Goal: Information Seeking & Learning: Learn about a topic

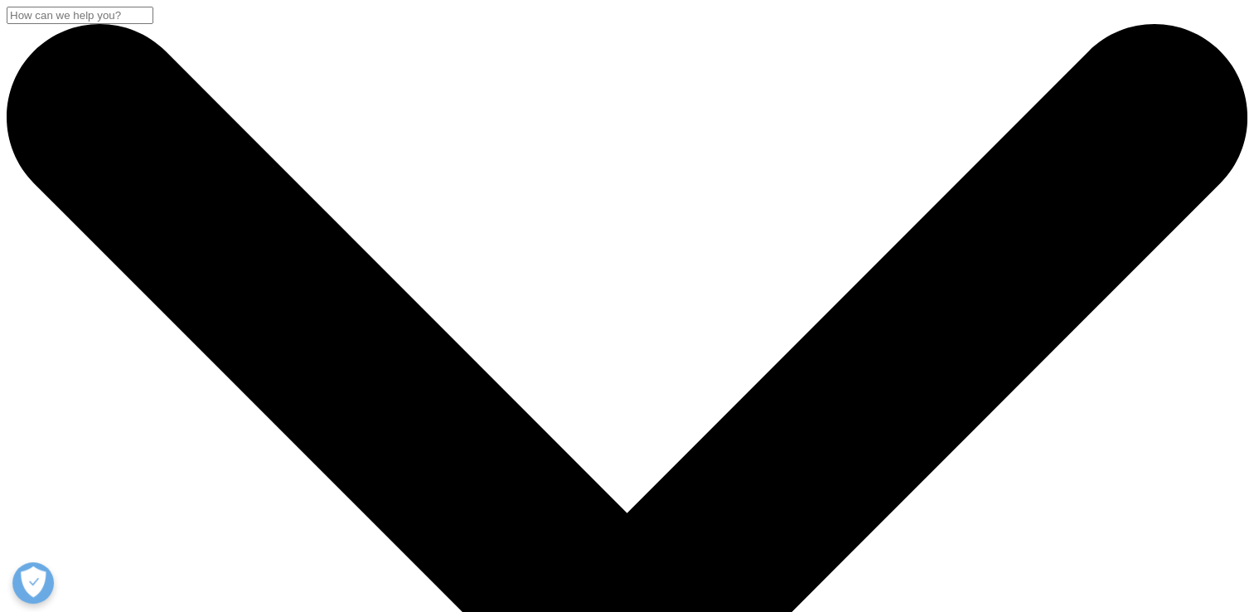
scroll to position [186, 0]
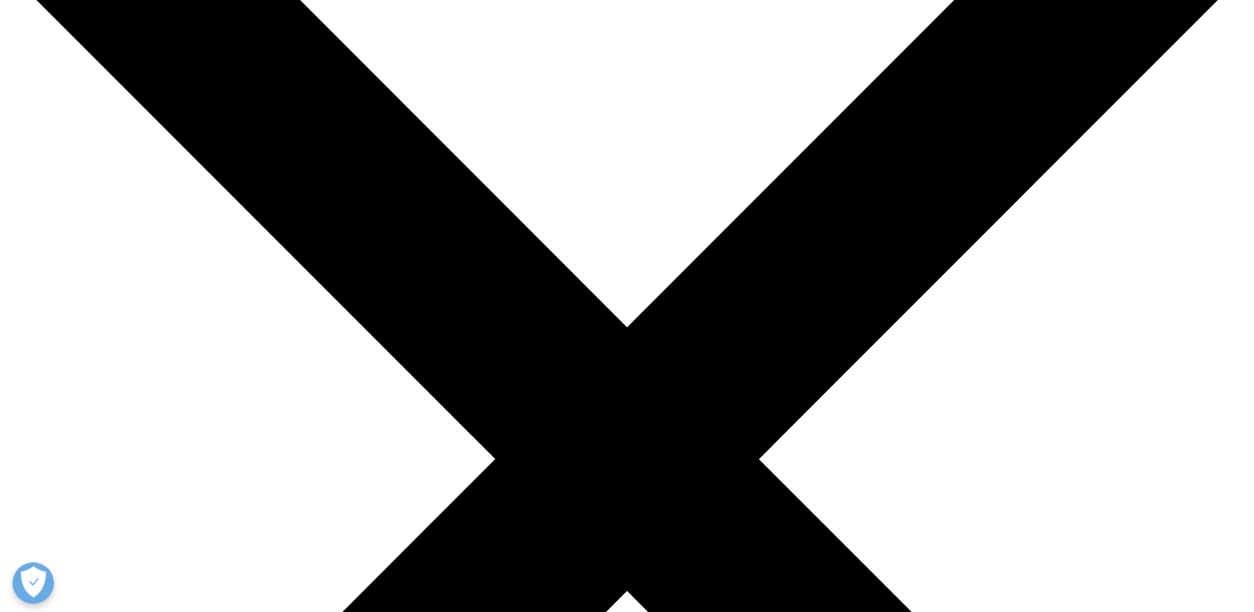
paste input "Digital transformation in the pharmaceutical industry: The transition to paperl…"
type input "Digital transformation in the pharmaceutical industry: The transition to paperl…"
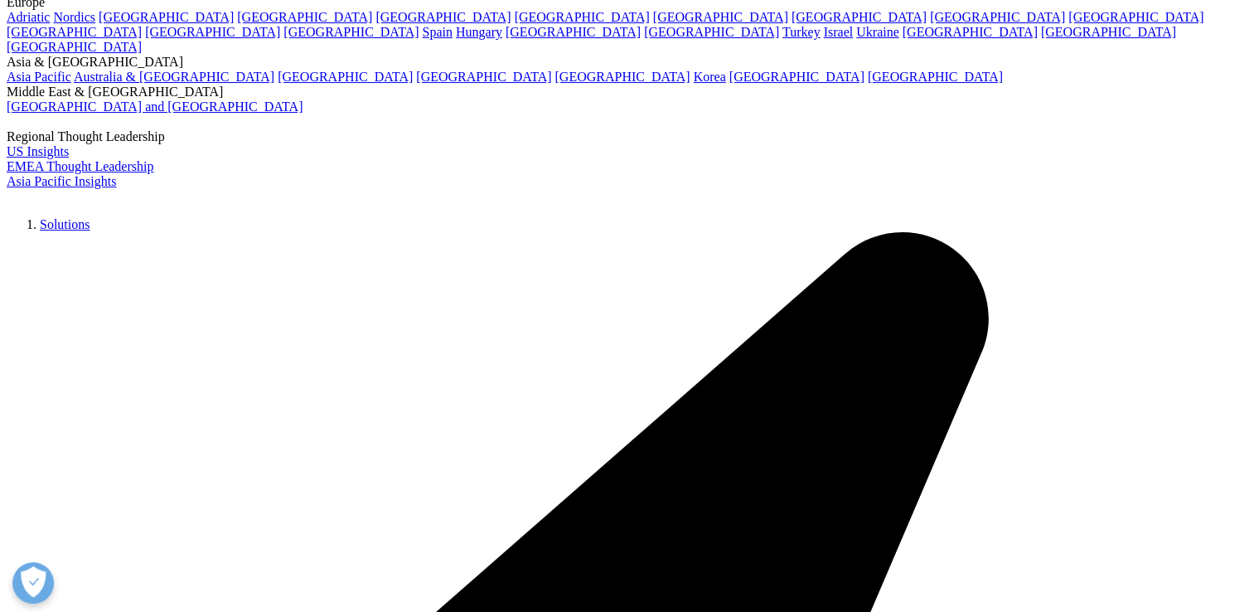
scroll to position [0, 0]
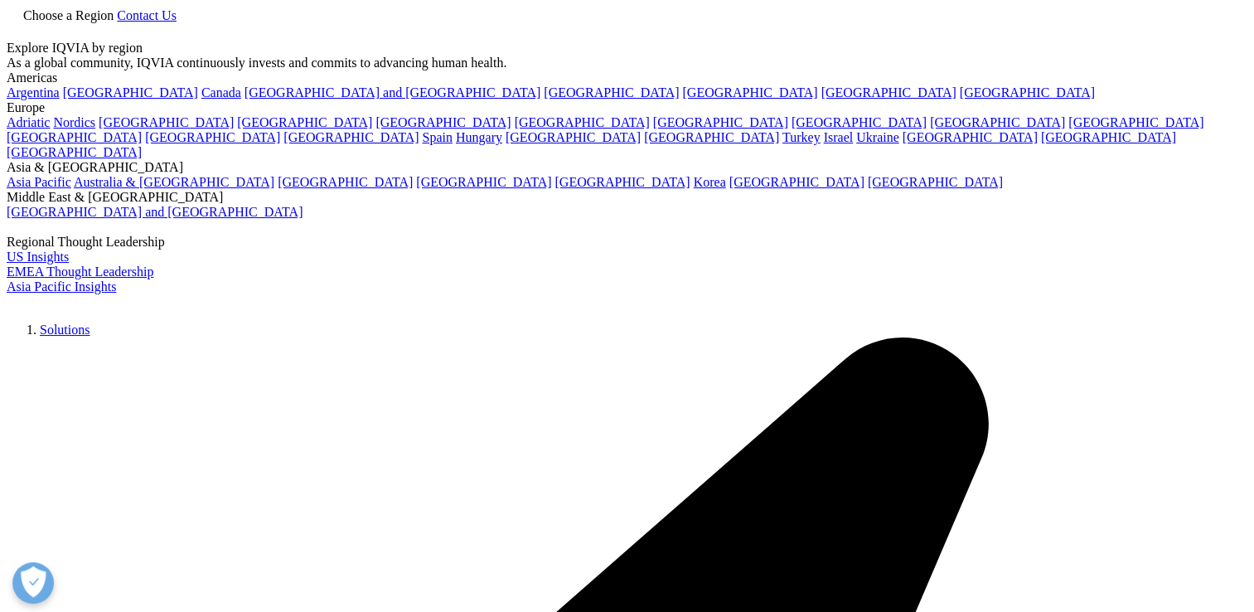
type input "Digital transformation in the pharmaceutical industry: The transition to paperl…"
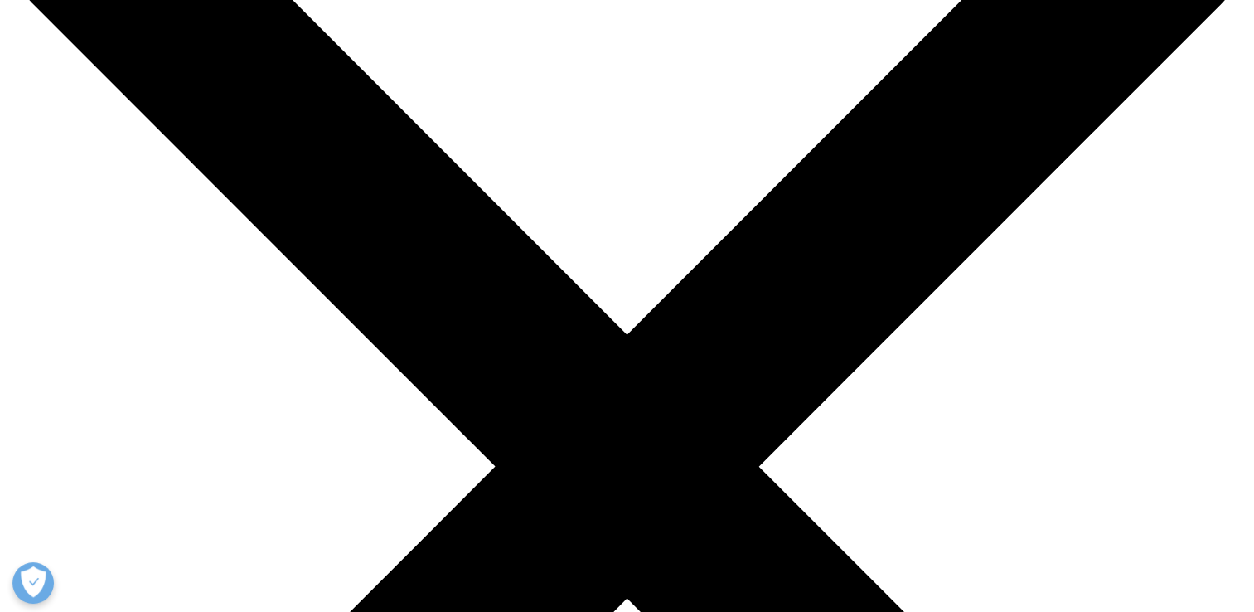
scroll to position [161, 0]
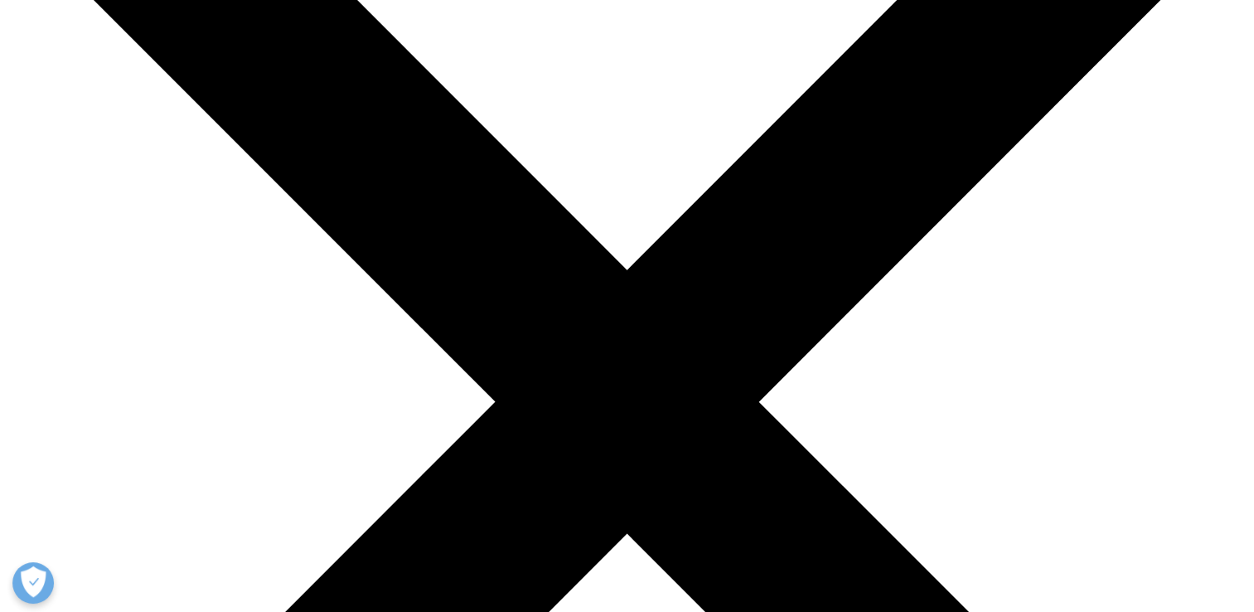
scroll to position [238, 0]
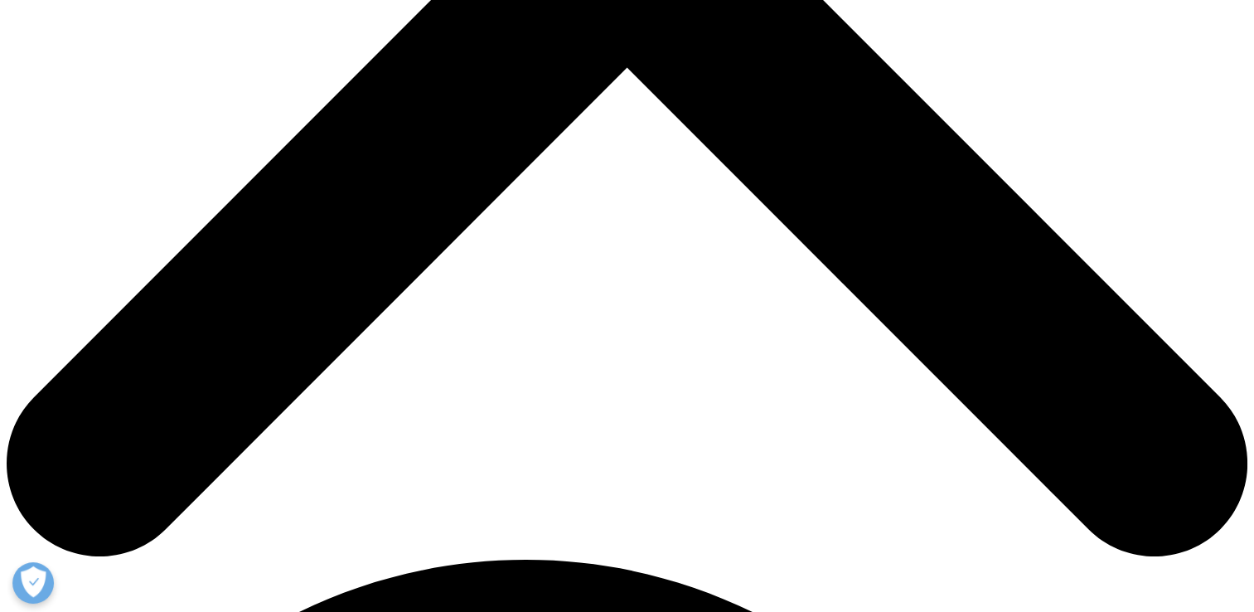
scroll to position [710, 0]
